Goal: Task Accomplishment & Management: Use online tool/utility

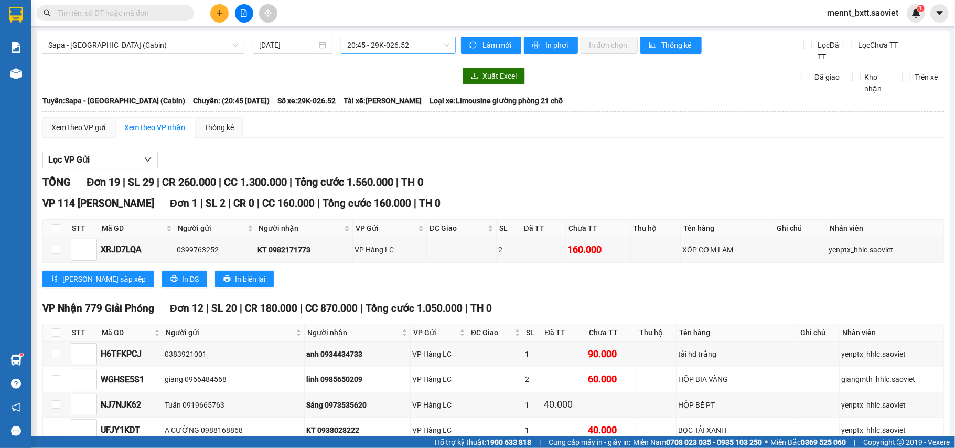
click at [421, 42] on span "20:45 - 29K-026.52" at bounding box center [398, 45] width 102 height 16
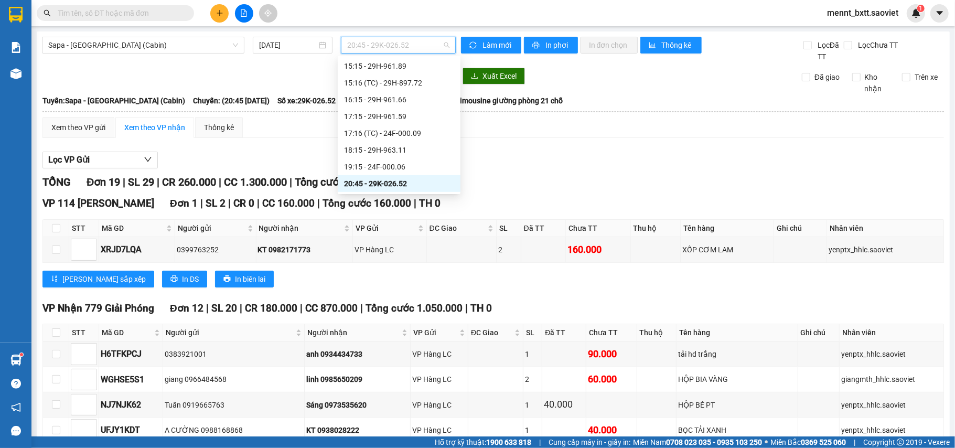
scroll to position [503, 0]
click at [409, 70] on div "21:45 - 29H-898.08" at bounding box center [399, 66] width 110 height 12
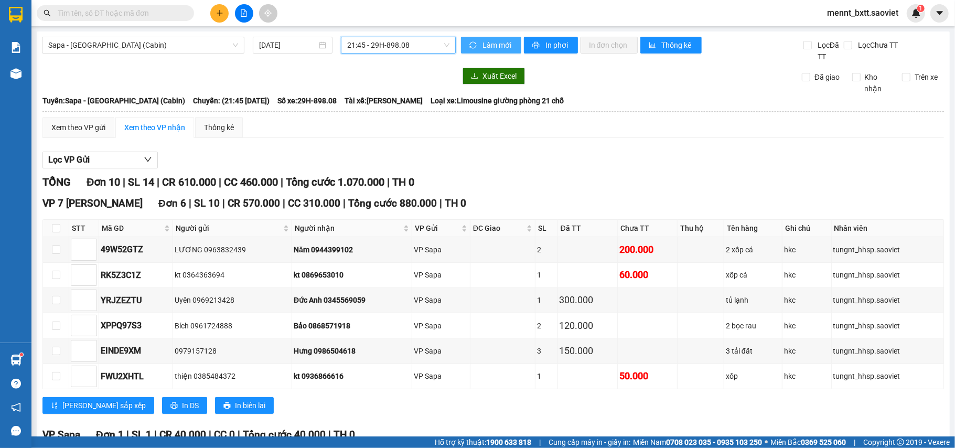
click at [482, 43] on span "Làm mới" at bounding box center [497, 45] width 30 height 12
click at [556, 45] on span "In phơi" at bounding box center [557, 45] width 24 height 12
click at [642, 183] on div "TỔNG Đơn 10 | SL 14 | CR 610.000 | CC 460.000 | Tổng cước 1.070.000 | TH 0" at bounding box center [492, 182] width 901 height 16
click at [483, 38] on button "Làm mới" at bounding box center [491, 45] width 60 height 17
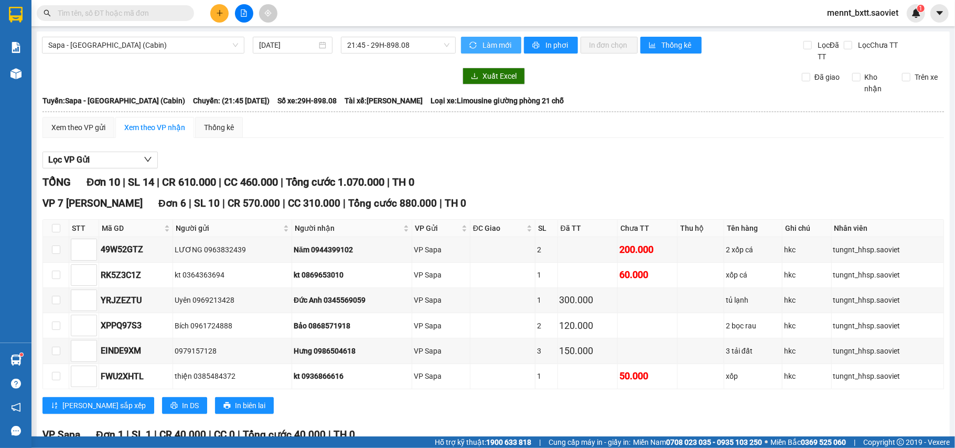
click at [483, 38] on button "Làm mới" at bounding box center [491, 45] width 60 height 17
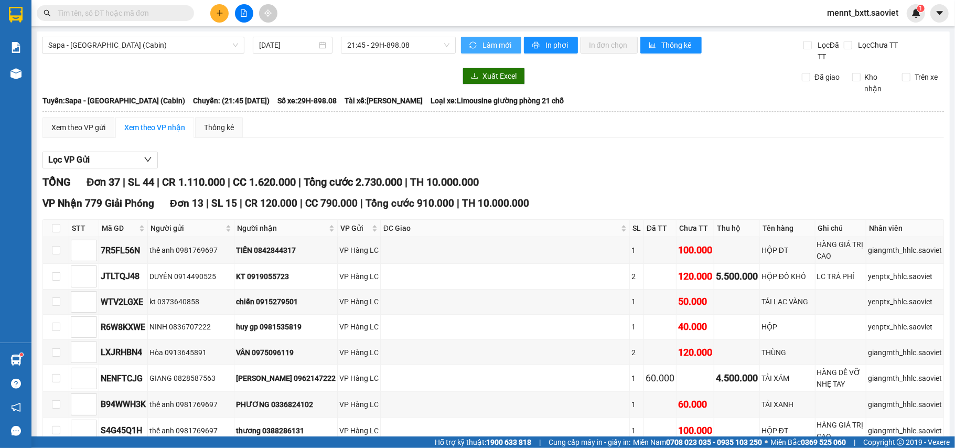
click at [482, 41] on span "Làm mới" at bounding box center [497, 45] width 30 height 12
click at [532, 49] on span "printer" at bounding box center [536, 45] width 9 height 8
